Goal: Task Accomplishment & Management: Manage account settings

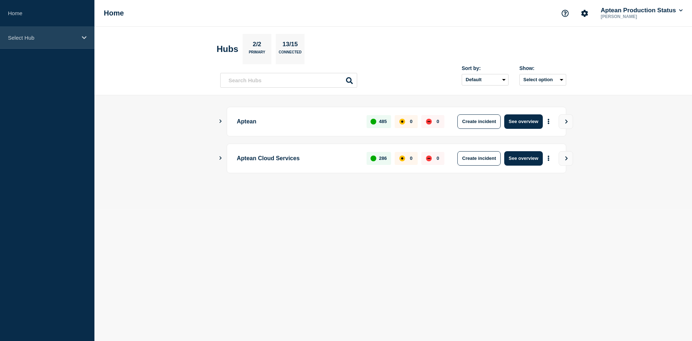
click at [41, 38] on p "Select Hub" at bounding box center [42, 38] width 69 height 6
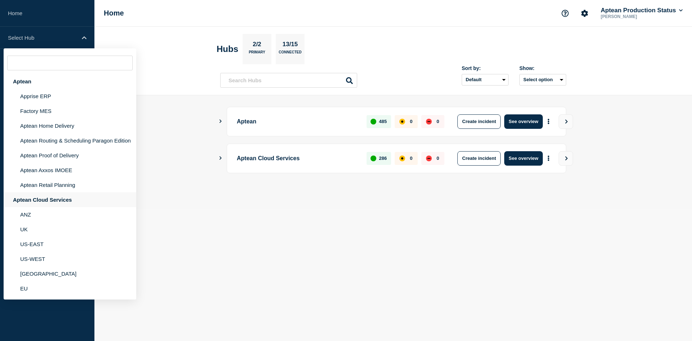
click at [70, 203] on div "Aptean Cloud Services" at bounding box center [70, 199] width 133 height 15
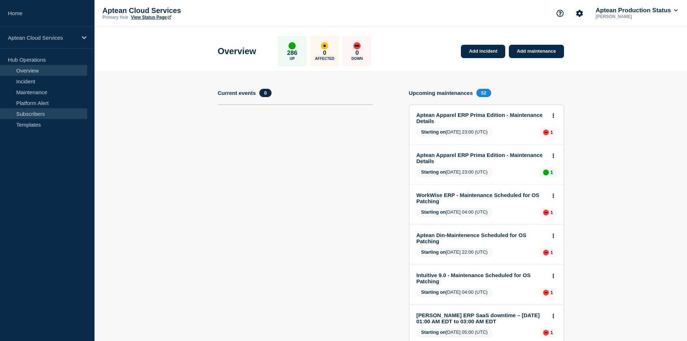
click at [49, 115] on link "Subscribers" at bounding box center [43, 113] width 87 height 11
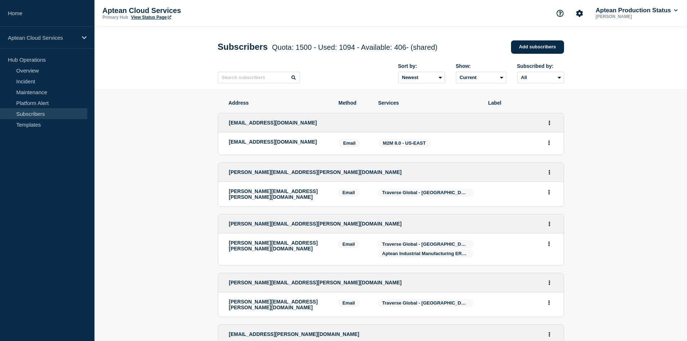
click at [37, 92] on link "Maintenance" at bounding box center [43, 91] width 87 height 11
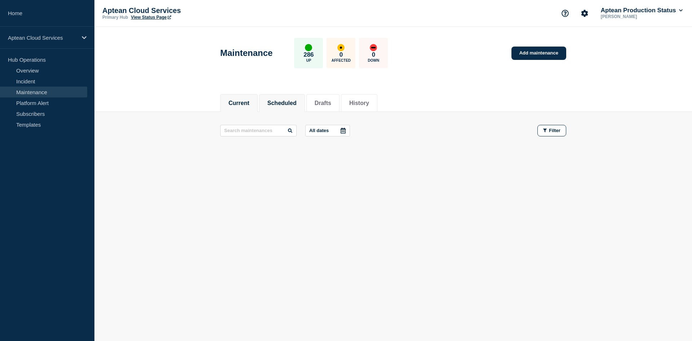
click at [283, 105] on button "Scheduled" at bounding box center [281, 103] width 29 height 6
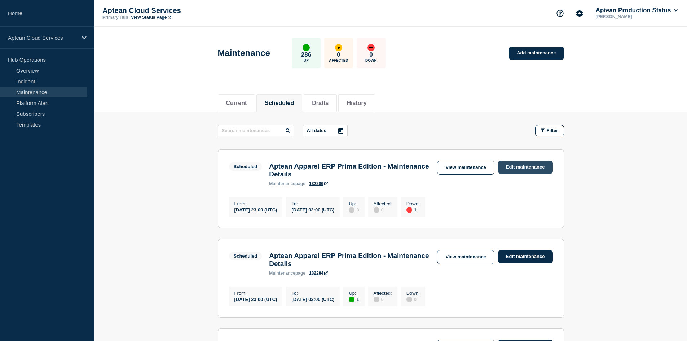
click at [510, 167] on link "Edit maintenance" at bounding box center [525, 166] width 55 height 13
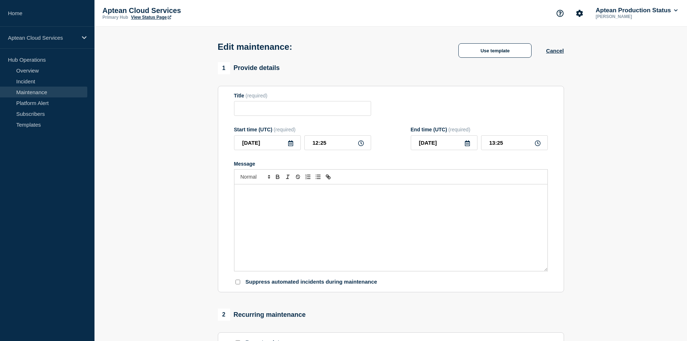
type input "Aptean Apparel ERP Prima Edition - Maintenance Details"
type input "[DATE]"
type input "23:00"
type input "[DATE]"
type input "03:00"
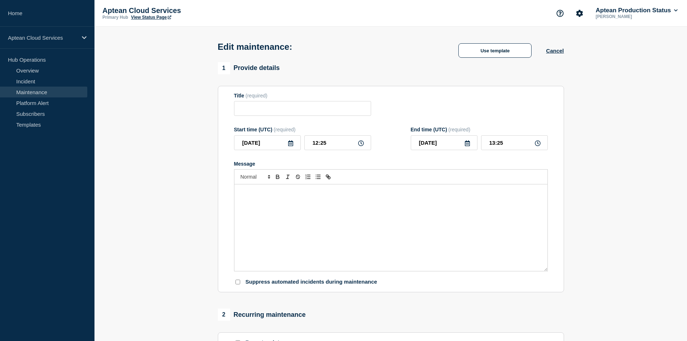
checkbox input "false"
checkbox input "true"
